Goal: Navigation & Orientation: Find specific page/section

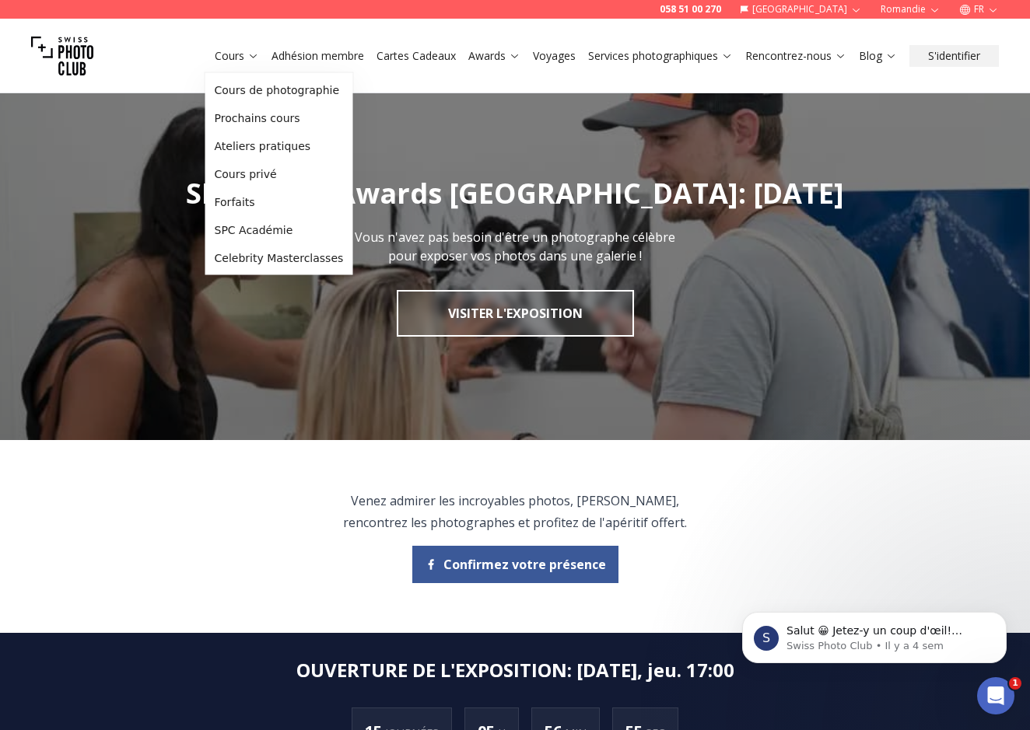
click at [225, 58] on link "Cours" at bounding box center [237, 56] width 44 height 16
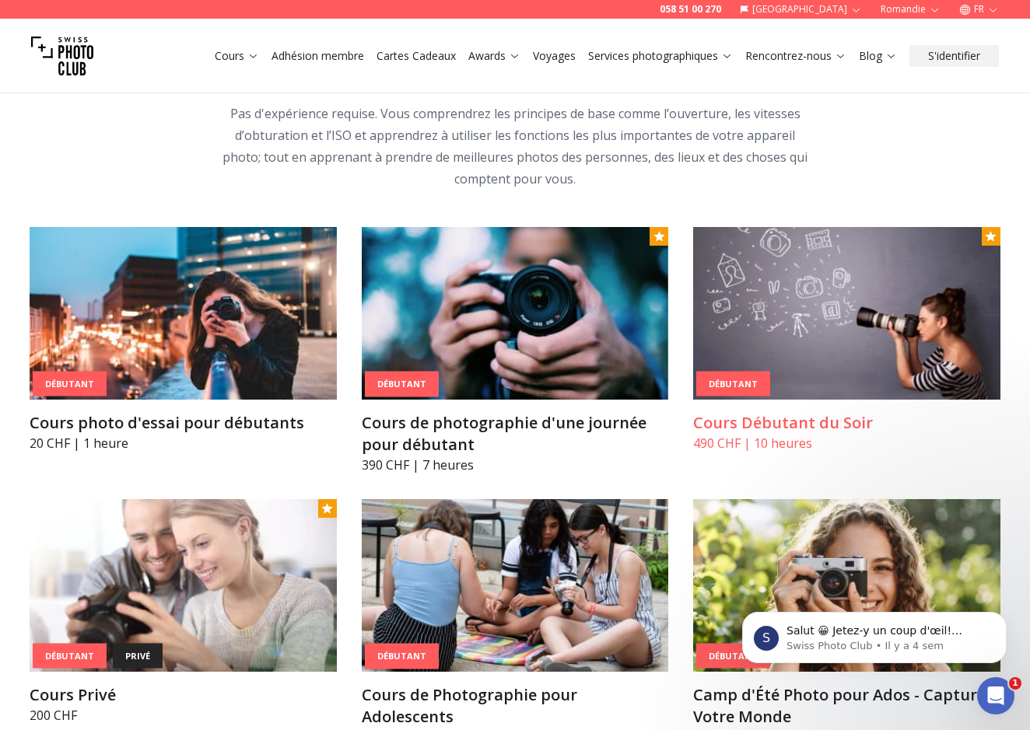
scroll to position [674, 0]
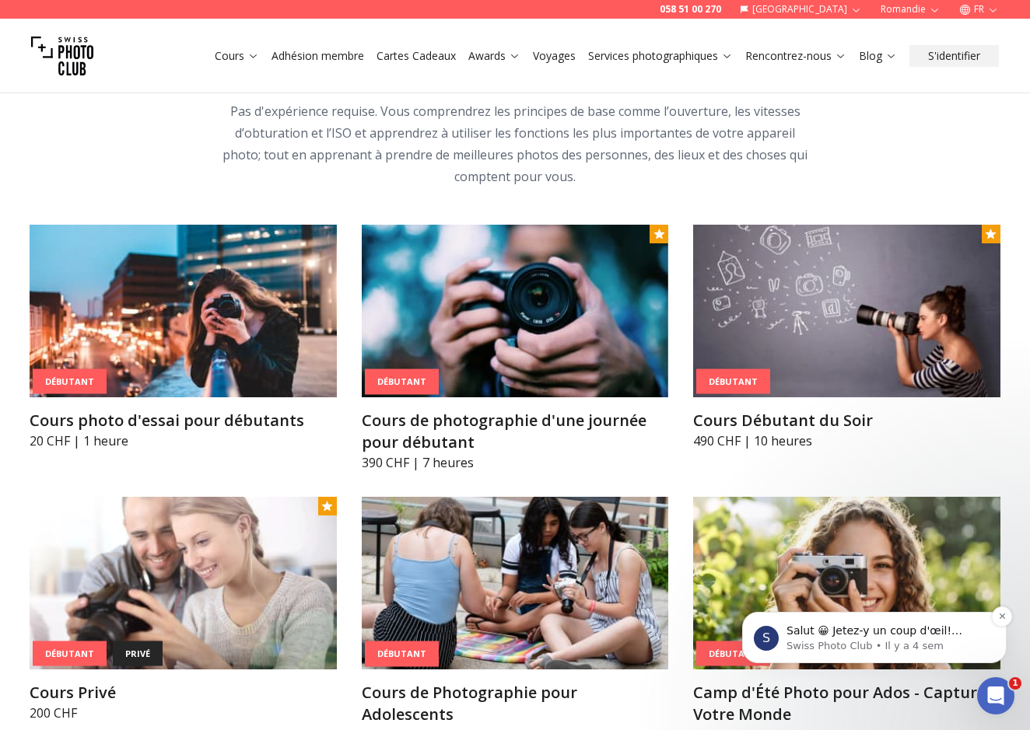
click at [883, 635] on span "Salut 😀 Jetez-y un coup d'œil! contactez-nous pour plus d'informations." at bounding box center [874, 646] width 176 height 44
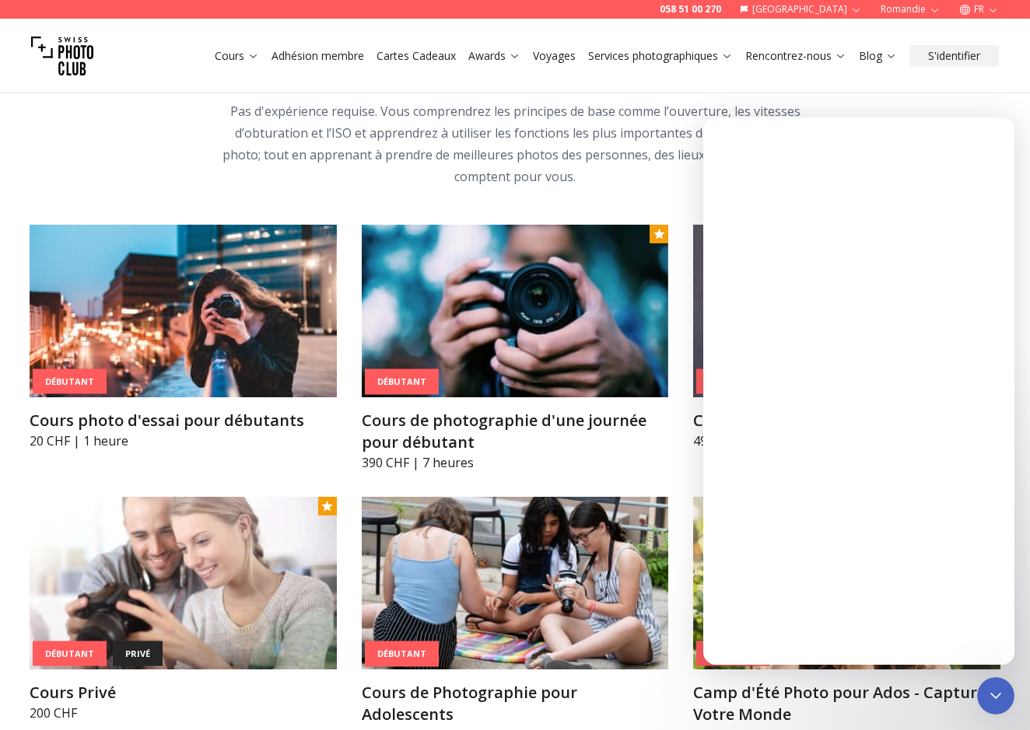
scroll to position [0, 0]
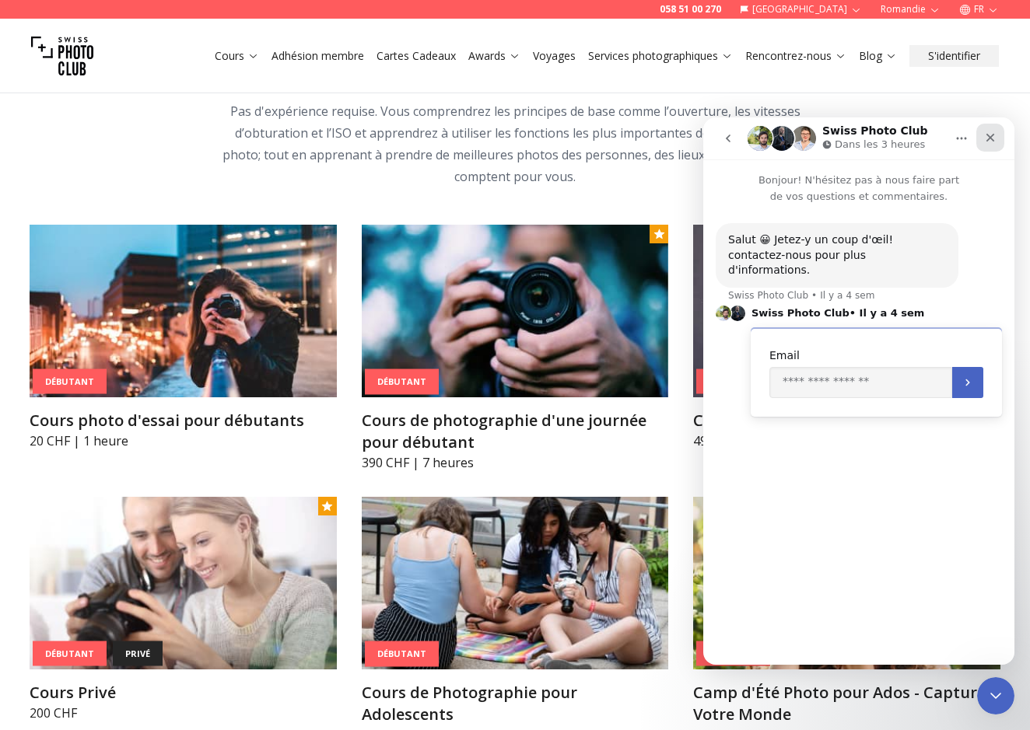
click at [990, 137] on icon "Fermer" at bounding box center [990, 138] width 9 height 9
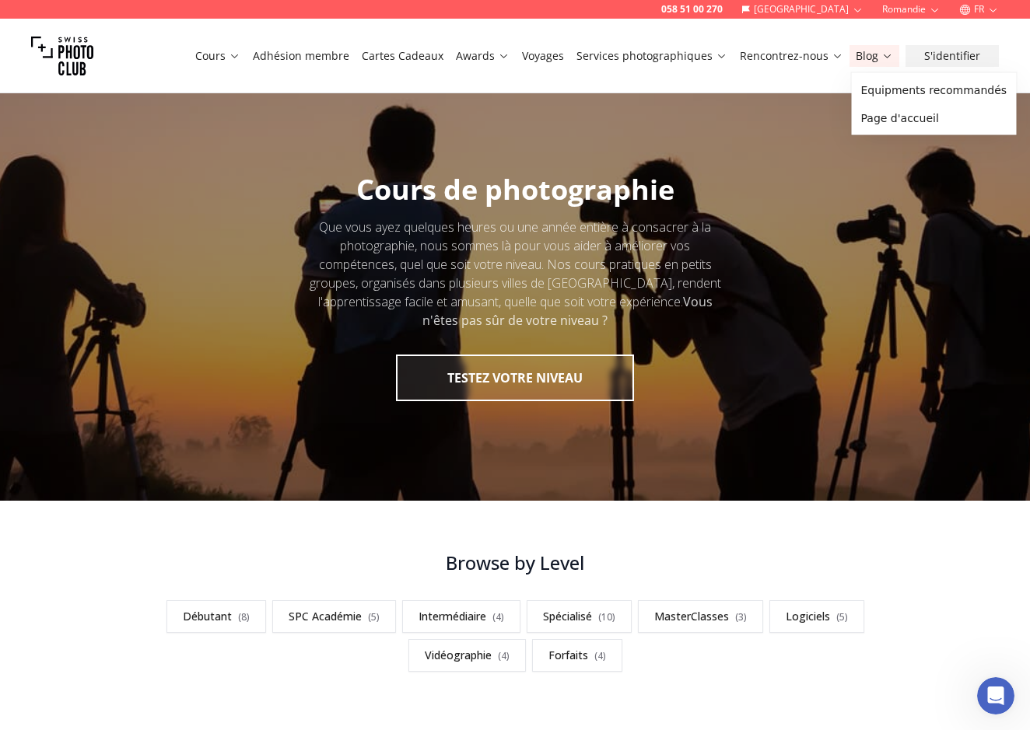
click at [871, 57] on link "Blog" at bounding box center [873, 56] width 37 height 16
click at [883, 53] on icon at bounding box center [887, 56] width 12 height 12
click at [890, 54] on icon at bounding box center [887, 56] width 12 height 12
click at [876, 57] on link "Blog" at bounding box center [873, 56] width 37 height 16
click at [798, 54] on link "Rencontrez-nous" at bounding box center [791, 56] width 103 height 16
